Goal: Information Seeking & Learning: Find specific fact

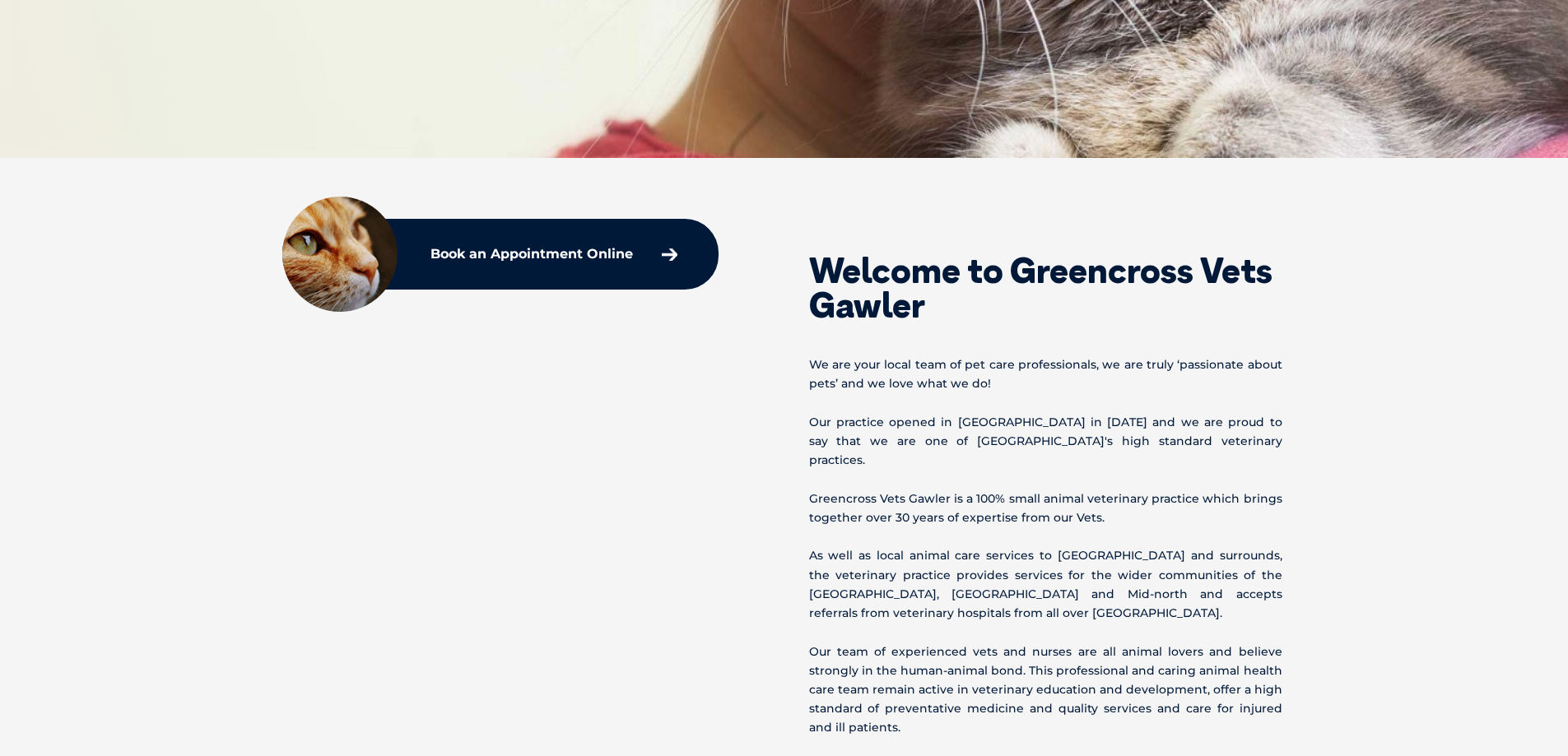
scroll to position [658, 0]
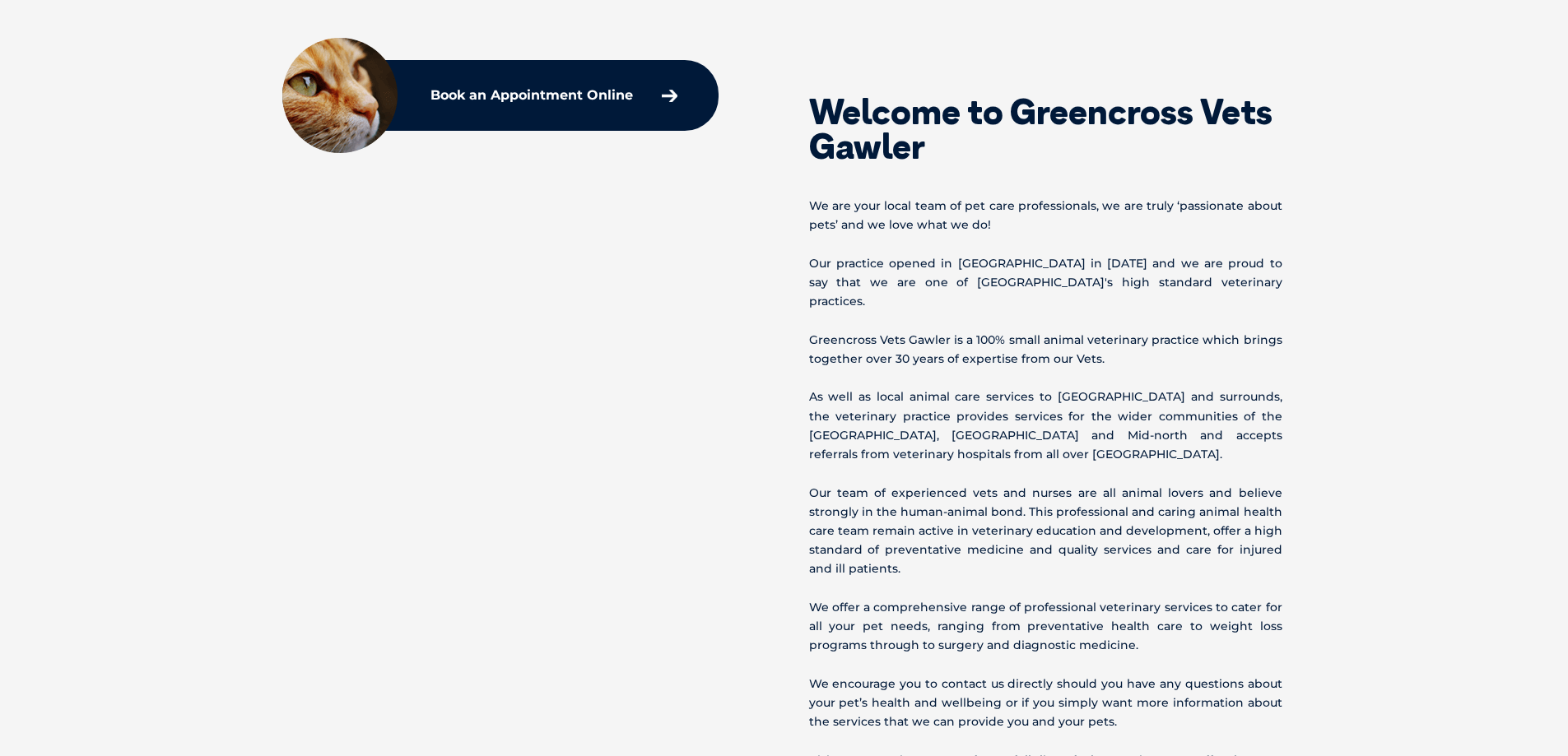
click at [585, 365] on div "Welcome to Greencross Vets Gawler We are your local team of pet care profession…" at bounding box center [784, 427] width 1087 height 724
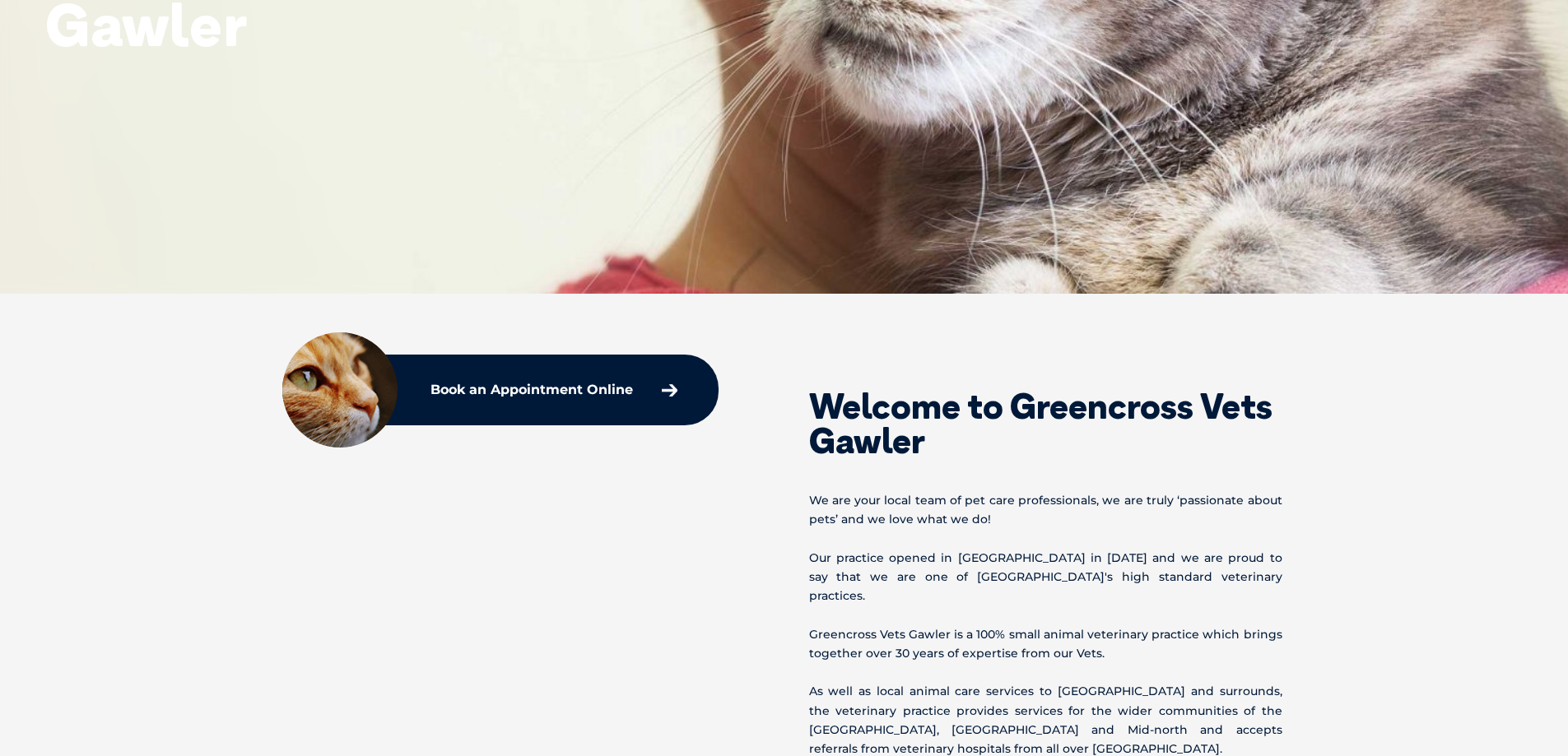
scroll to position [0, 0]
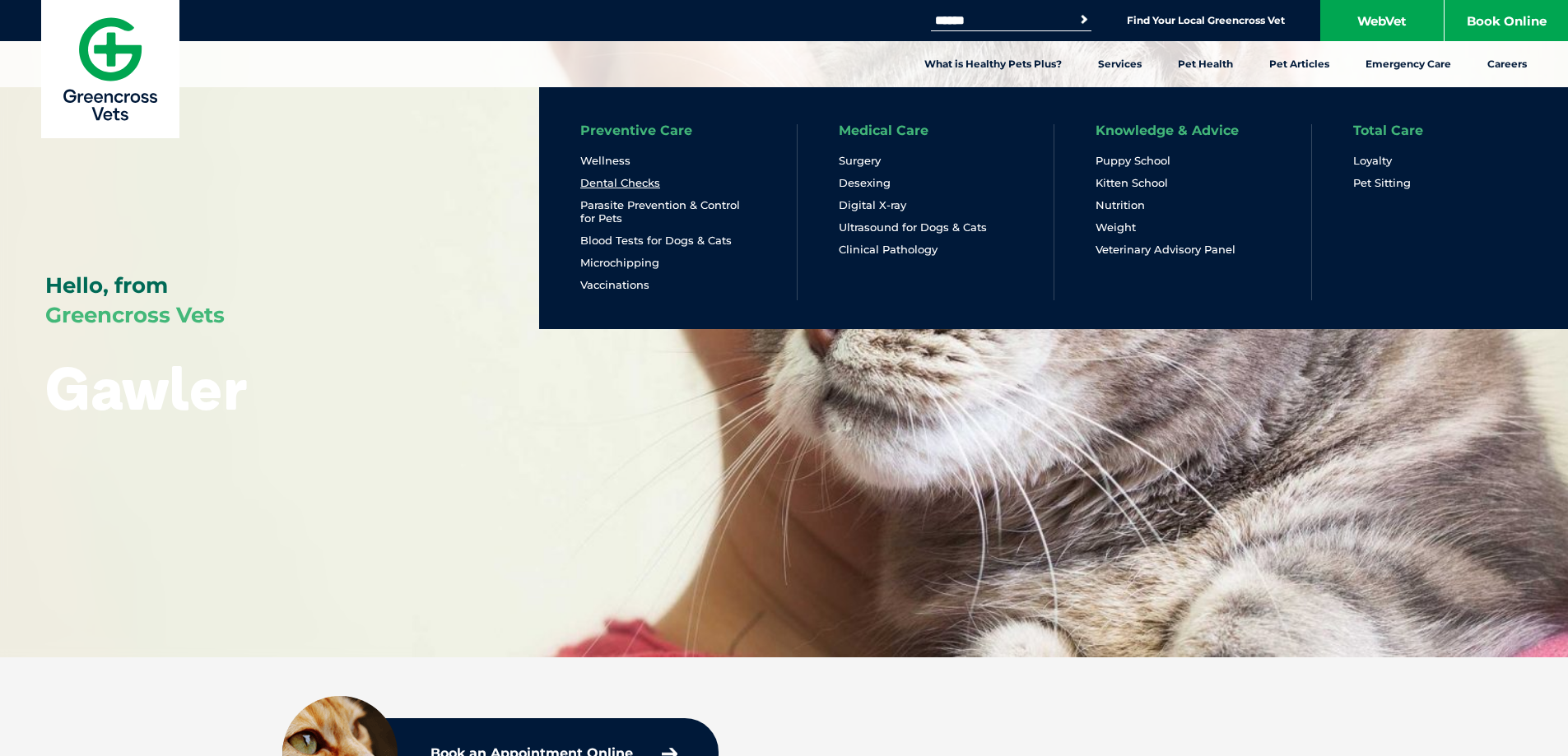
click at [648, 183] on link "Dental Checks" at bounding box center [620, 183] width 80 height 14
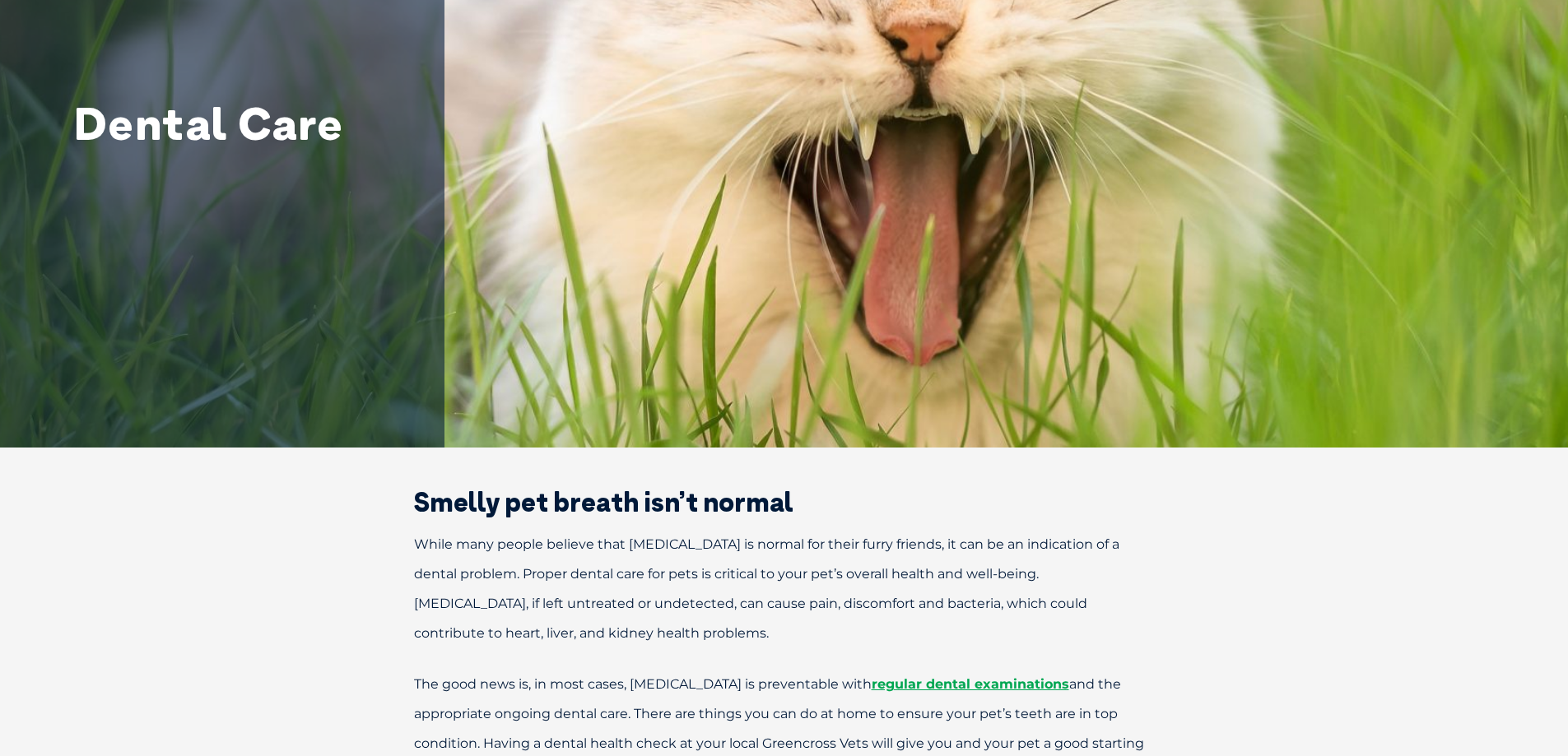
scroll to position [411, 0]
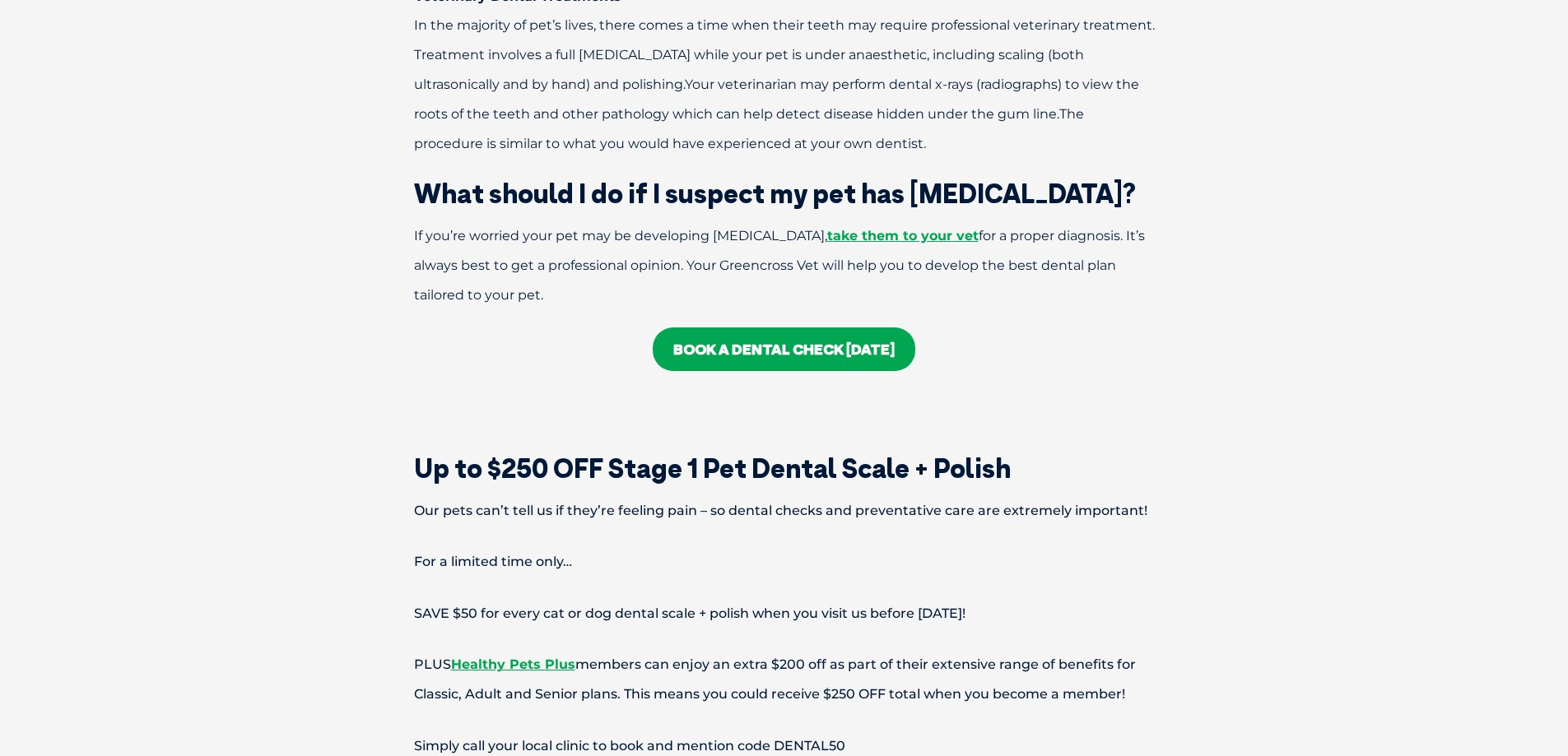
scroll to position [3620, 0]
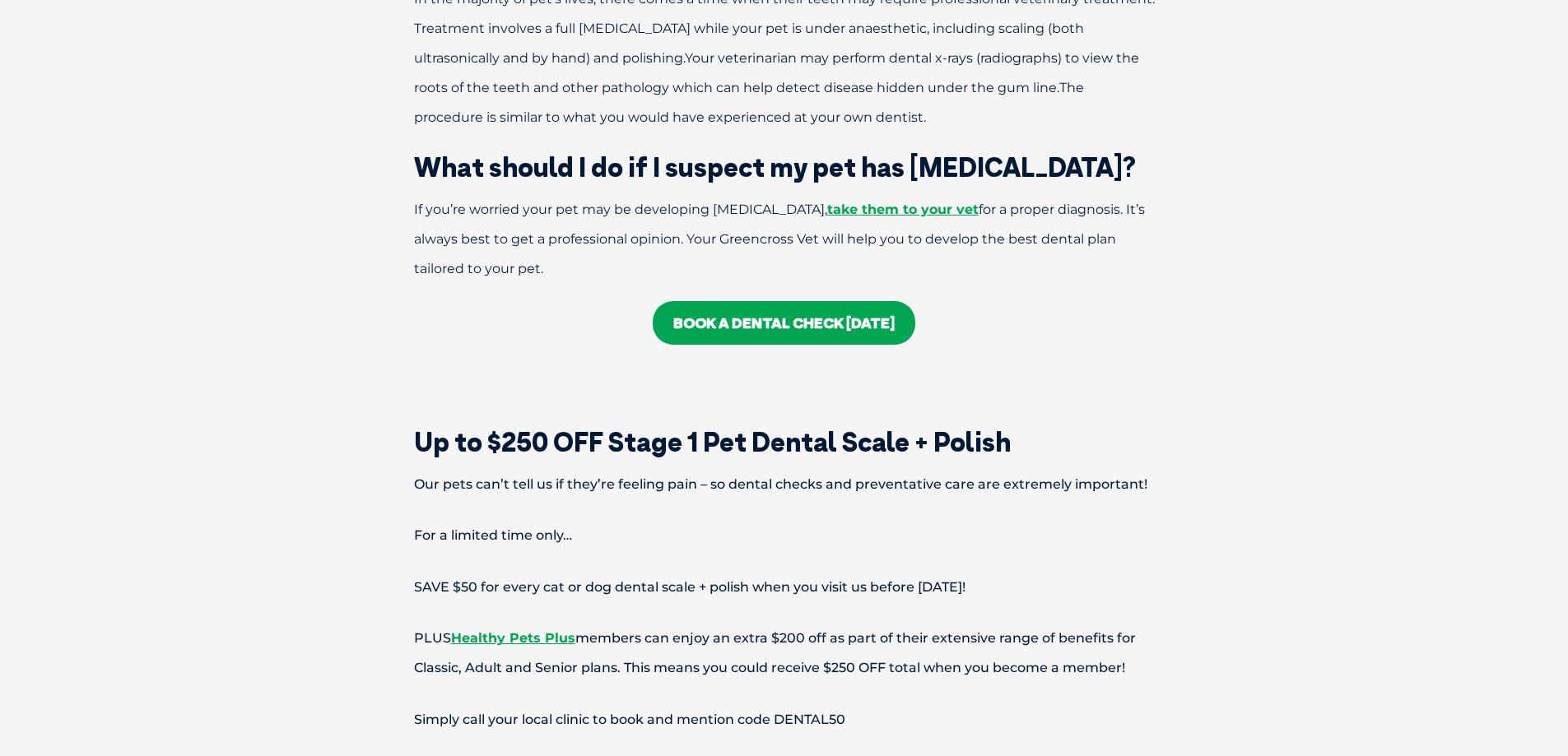
scroll to position [3703, 0]
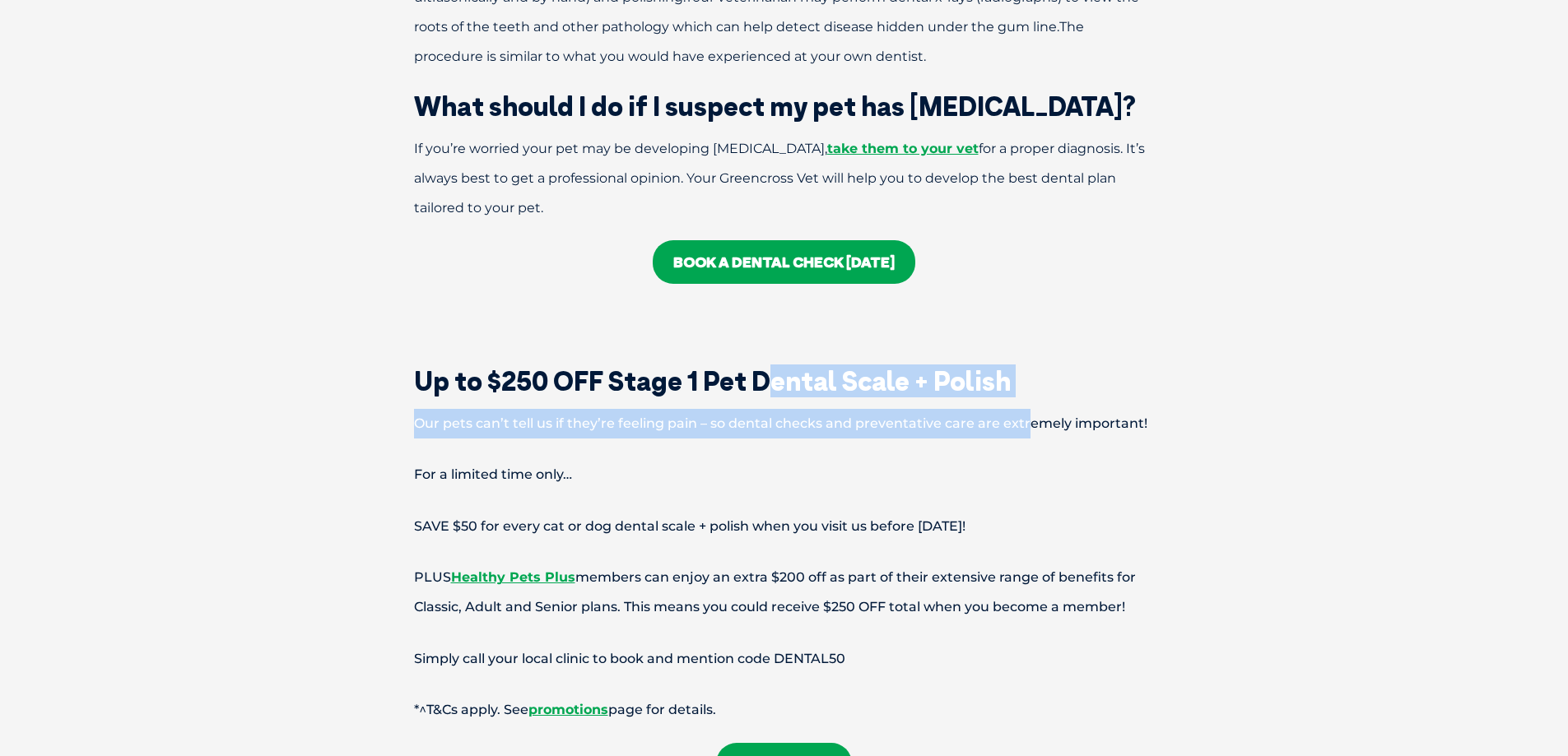
drag, startPoint x: 763, startPoint y: 353, endPoint x: 1023, endPoint y: 368, distance: 260.4
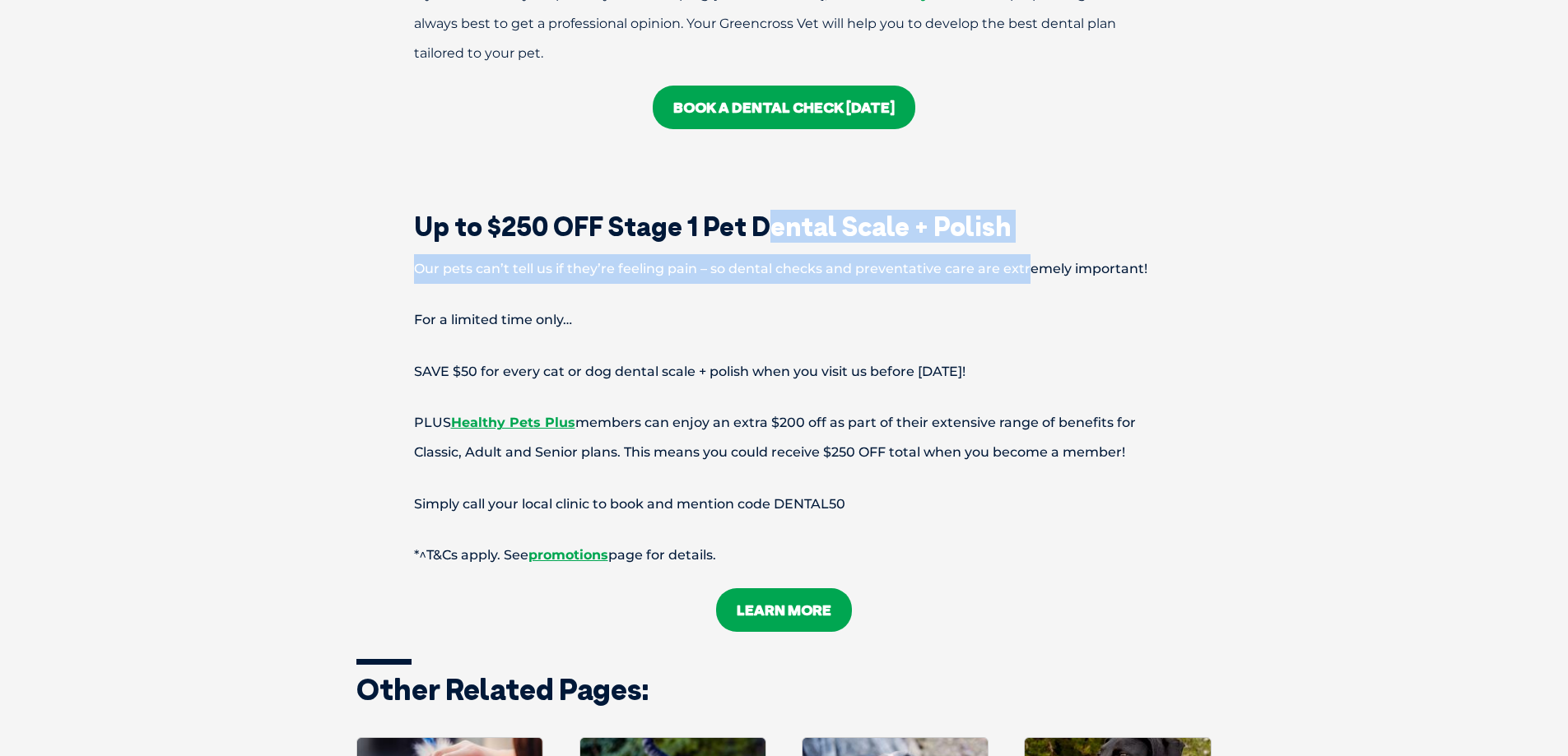
scroll to position [3867, 0]
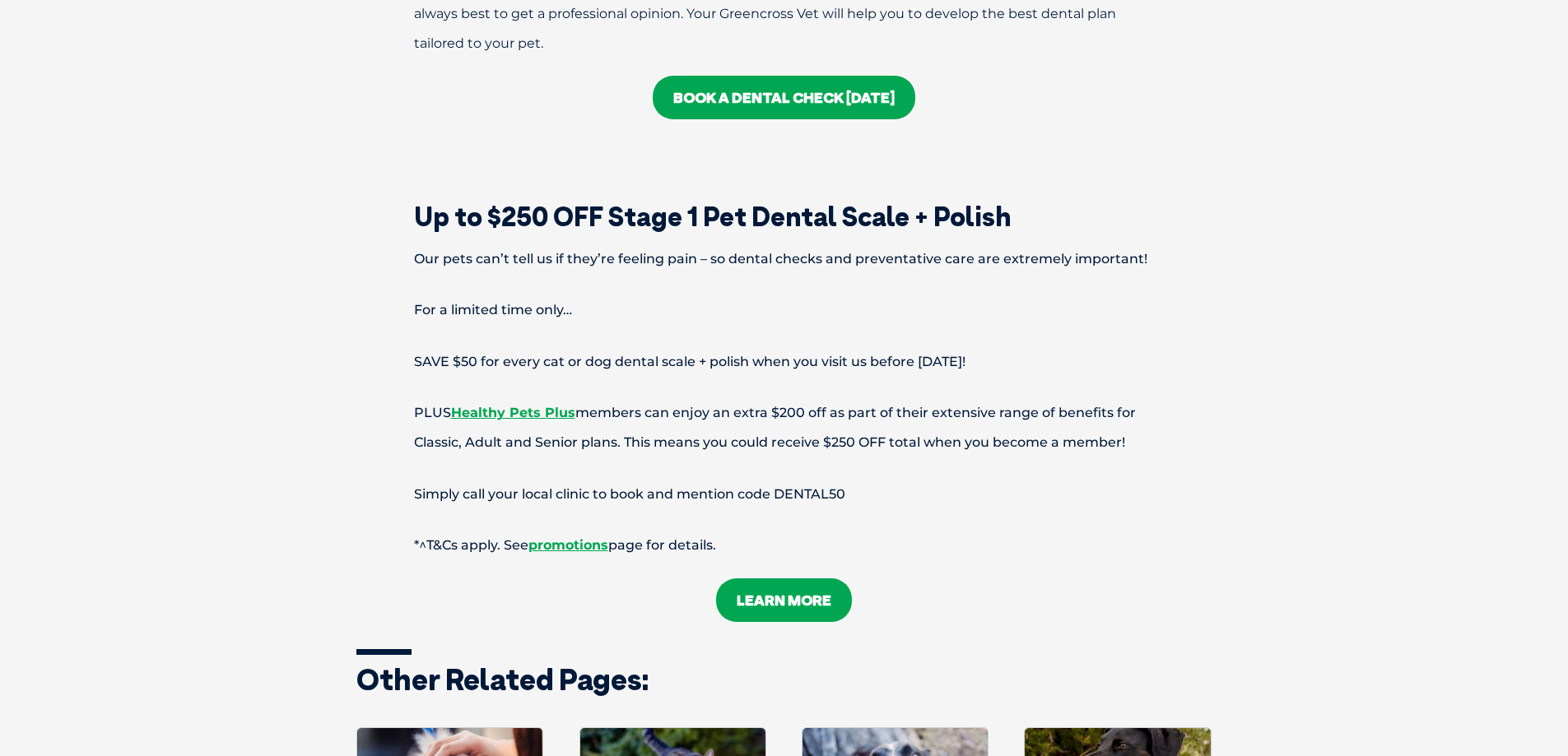
click at [1043, 296] on p "For a limited time only…" at bounding box center [784, 310] width 856 height 30
click at [937, 480] on p "Simply call your local clinic to book and mention code DENTAL50" at bounding box center [784, 494] width 856 height 30
click at [805, 480] on p "Simply call your local clinic to book and mention code DENTAL50" at bounding box center [784, 494] width 856 height 30
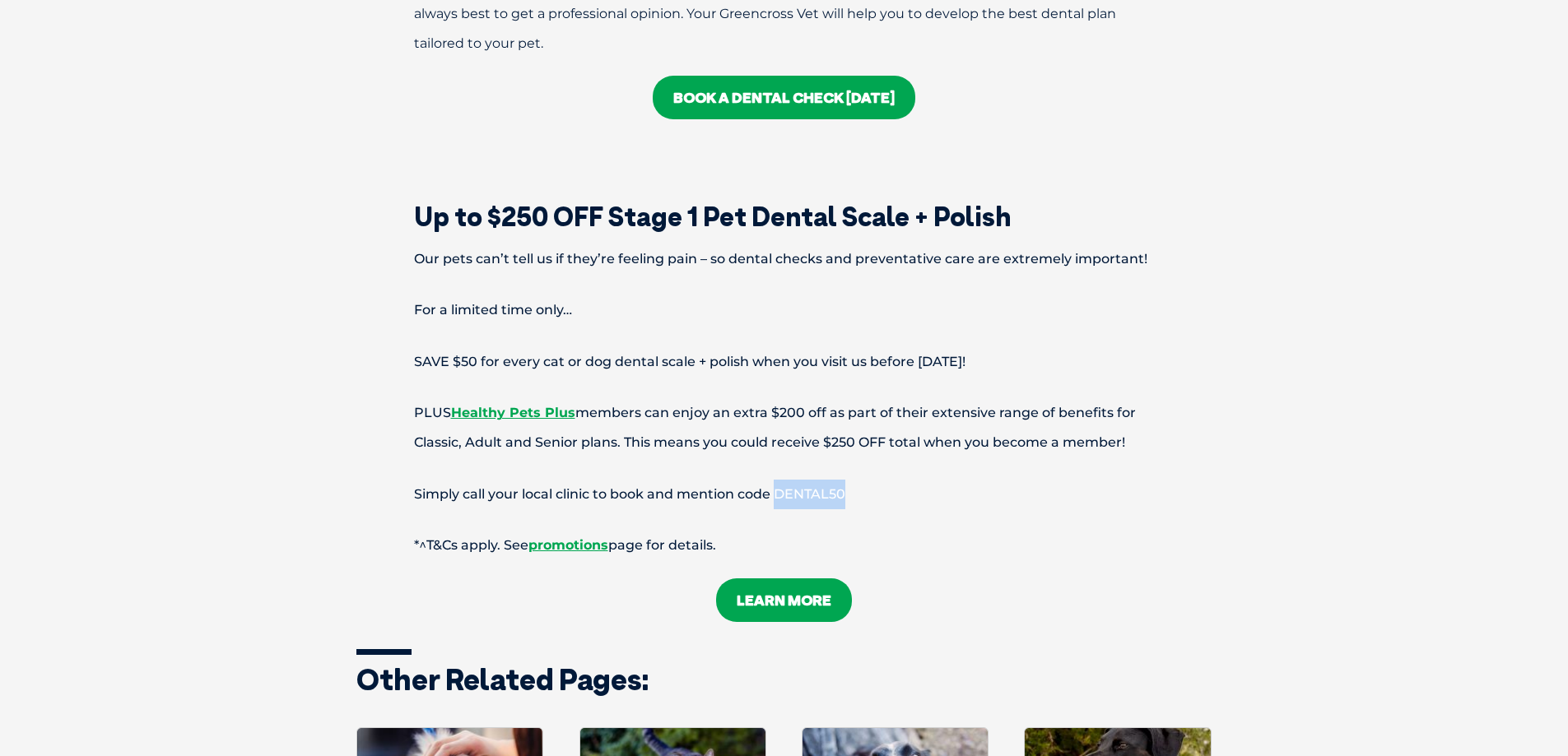
copy p "DENTAL50"
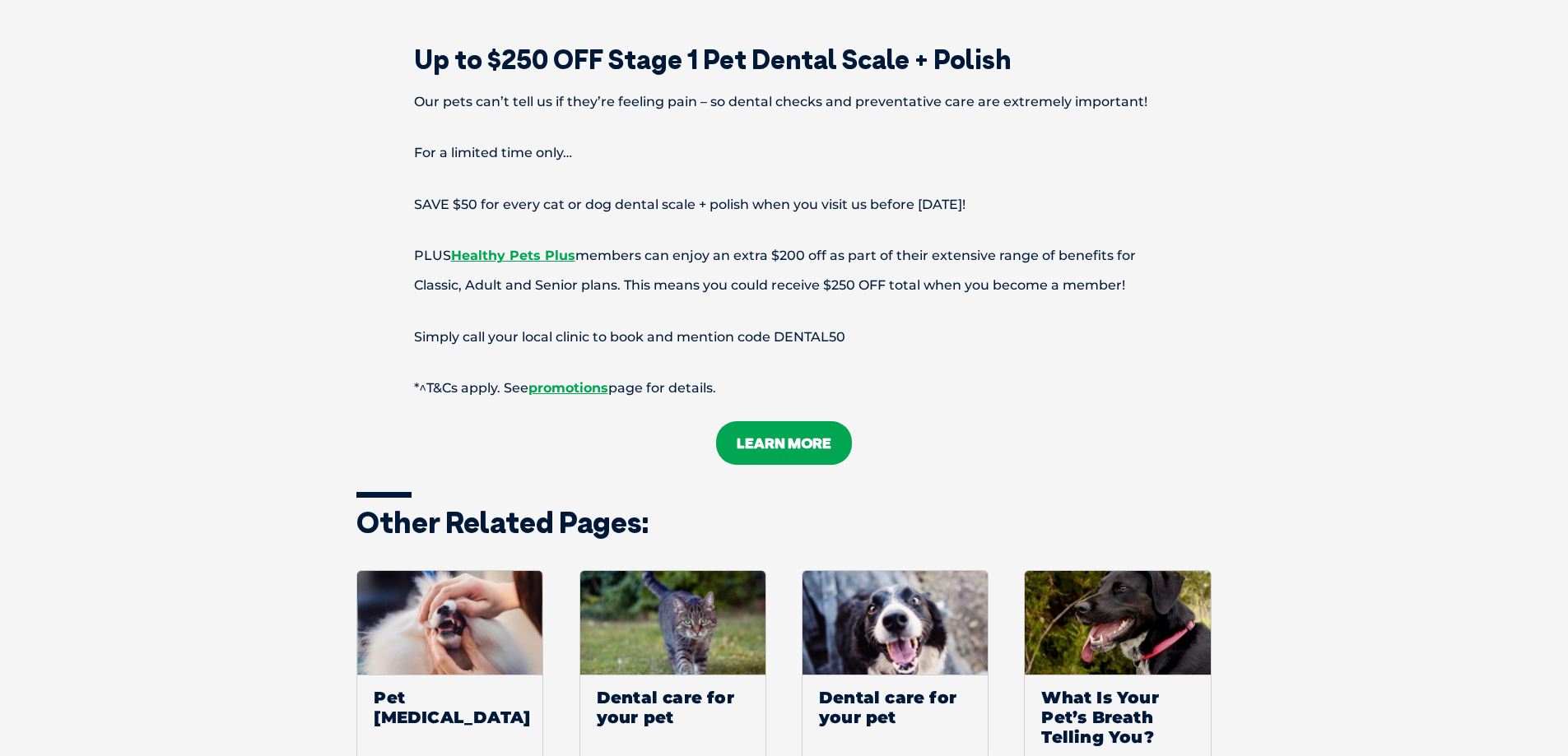
scroll to position [4279, 0]
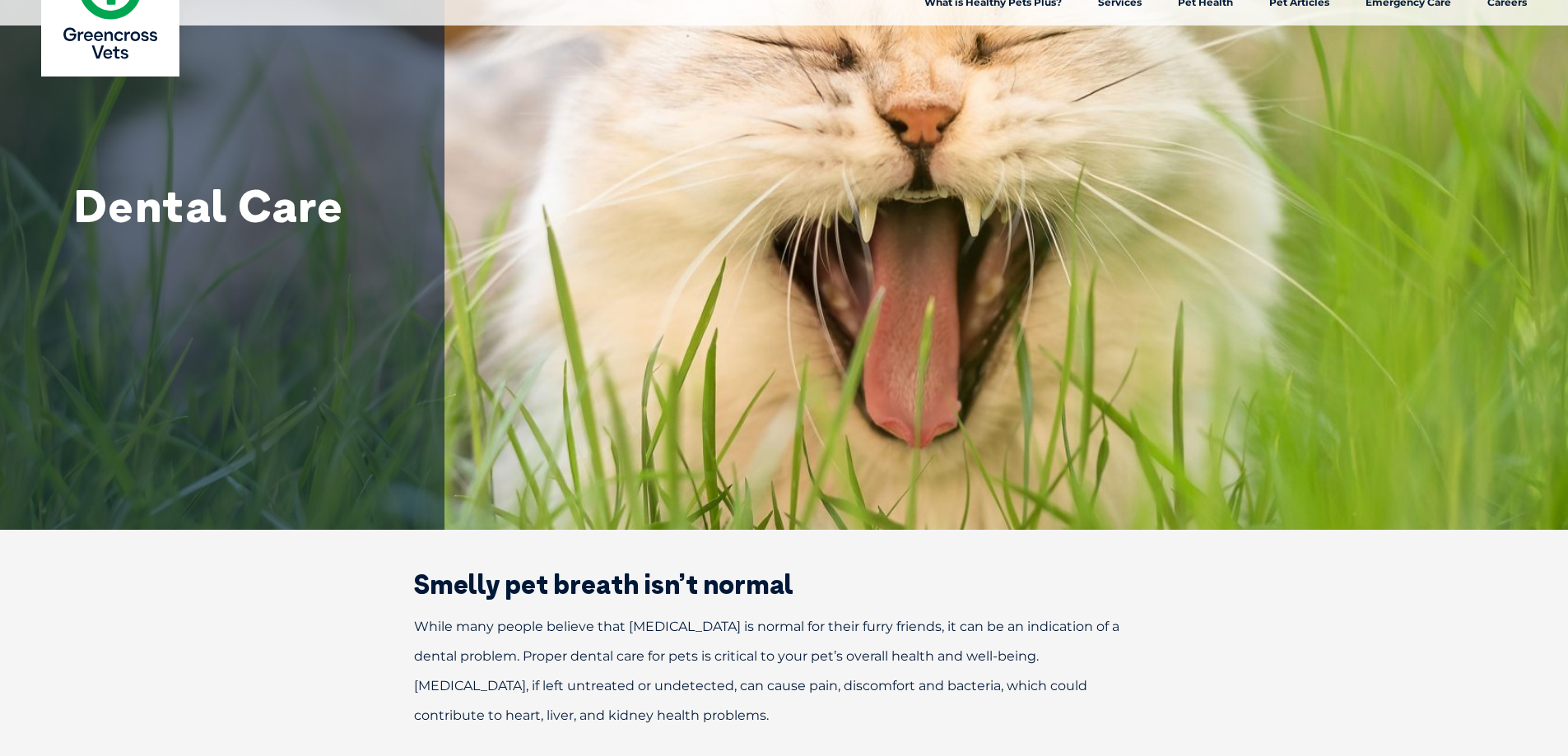
scroll to position [0, 0]
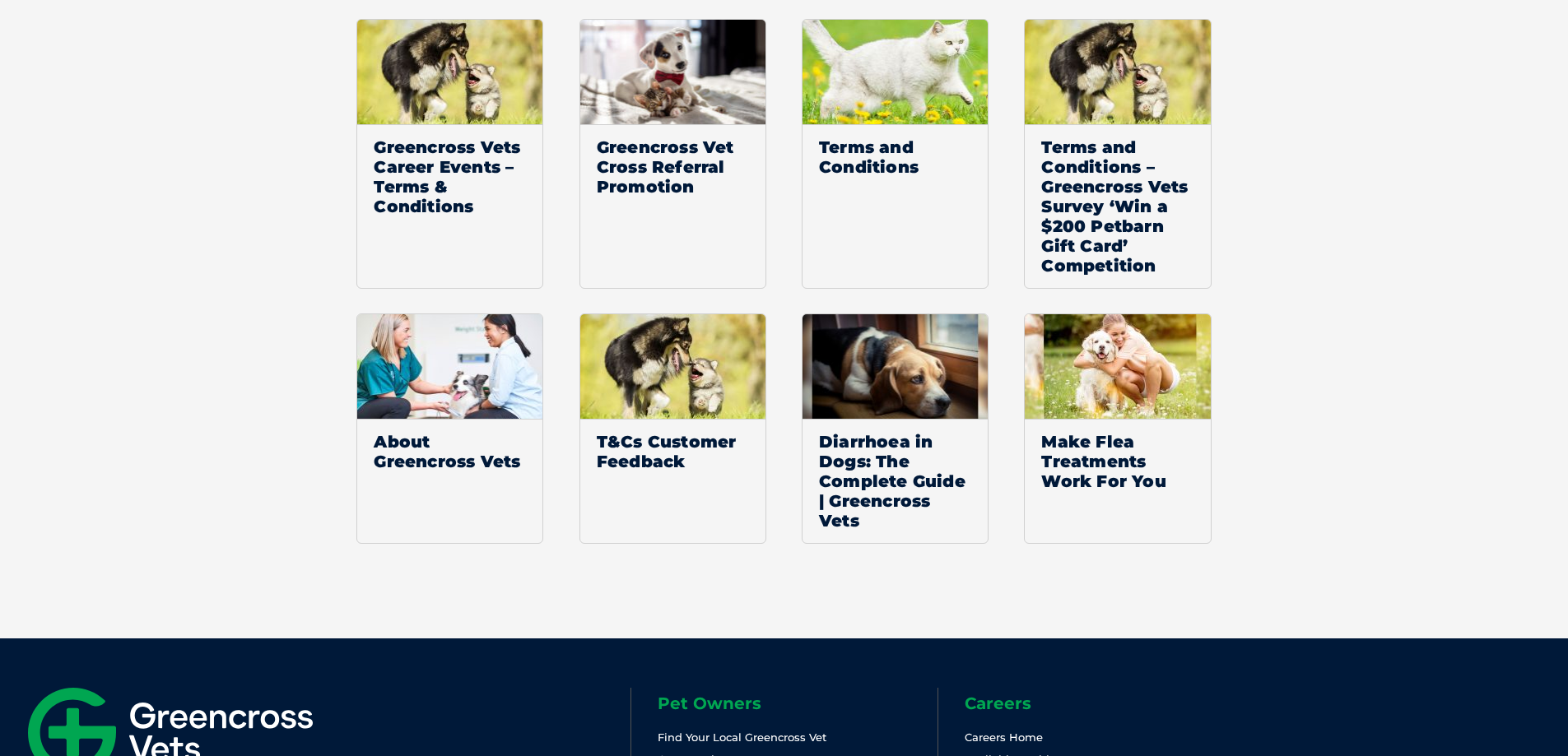
scroll to position [2010, 0]
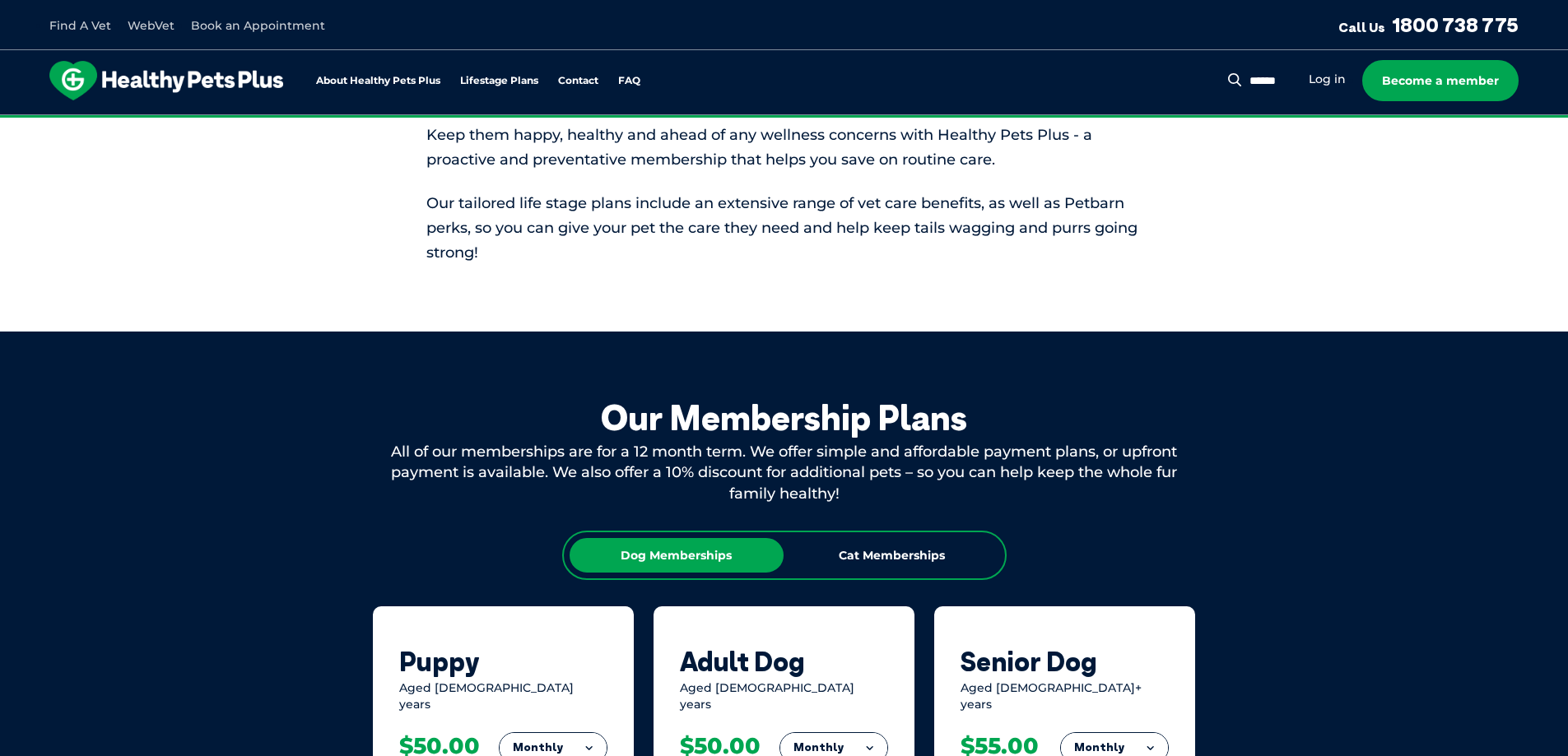
scroll to position [741, 0]
